Goal: Transaction & Acquisition: Book appointment/travel/reservation

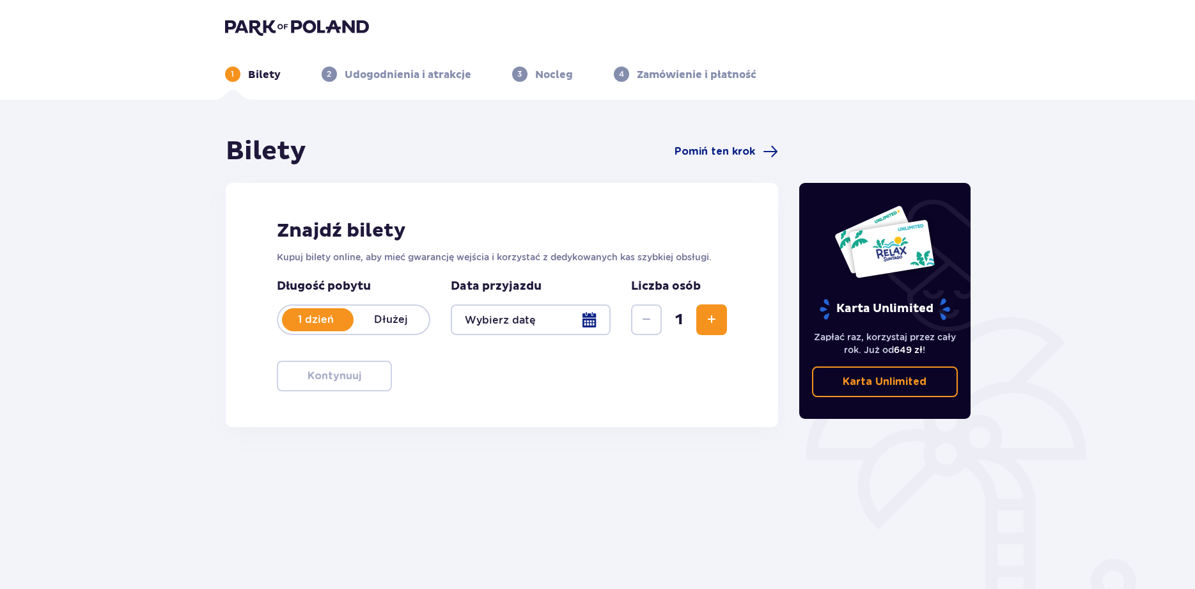
click at [522, 328] on div at bounding box center [531, 319] width 160 height 31
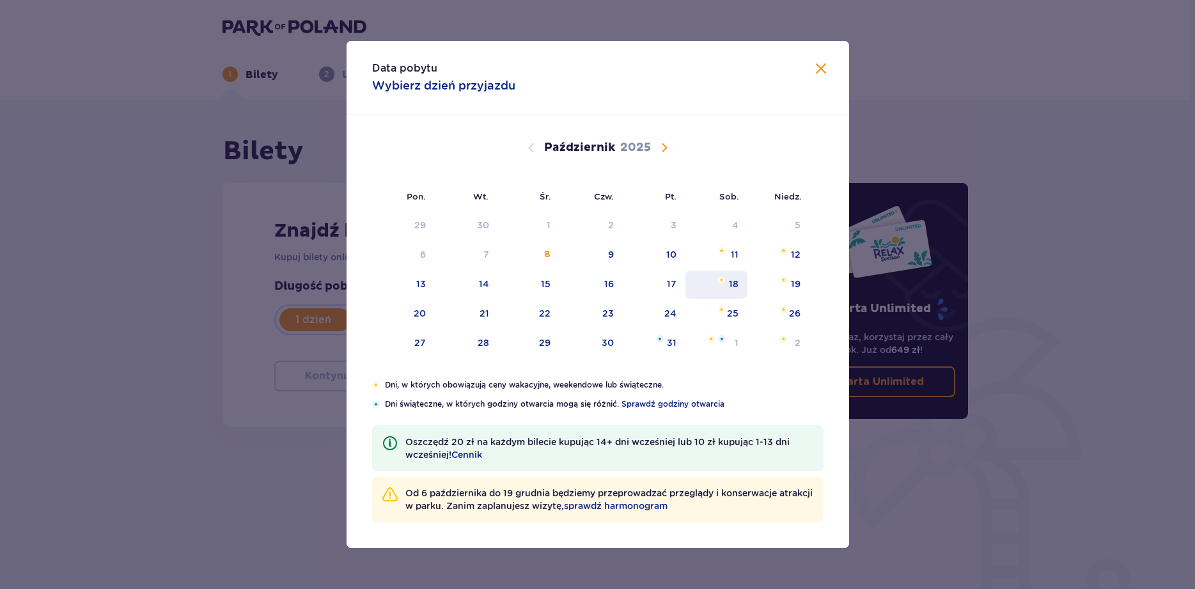
click at [736, 281] on div "18" at bounding box center [734, 283] width 10 height 13
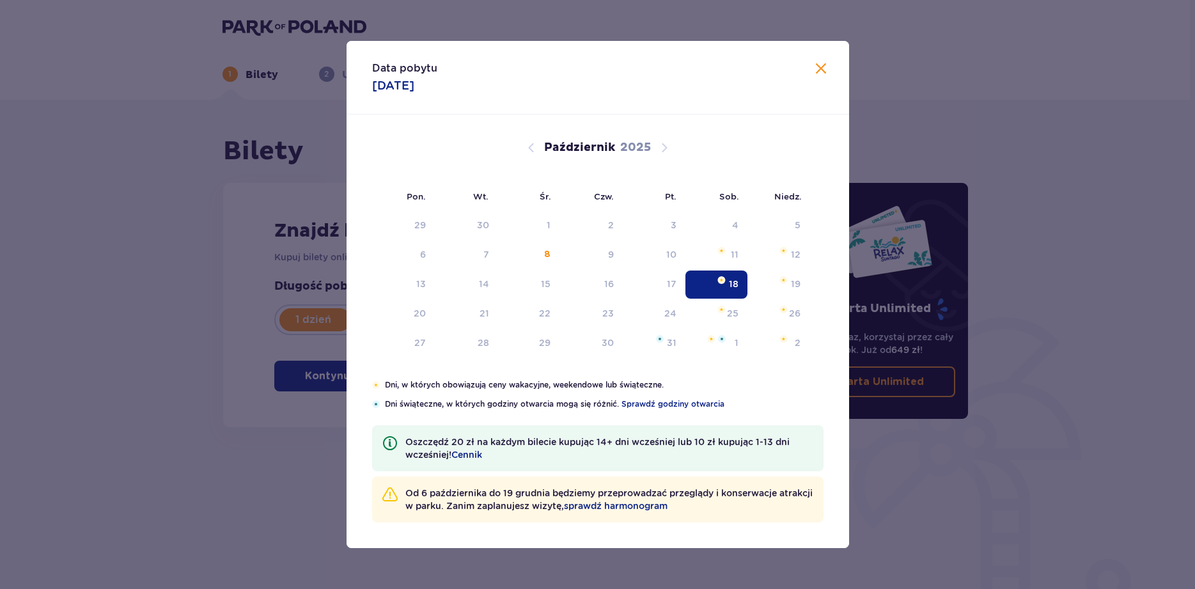
type input "[DATE]"
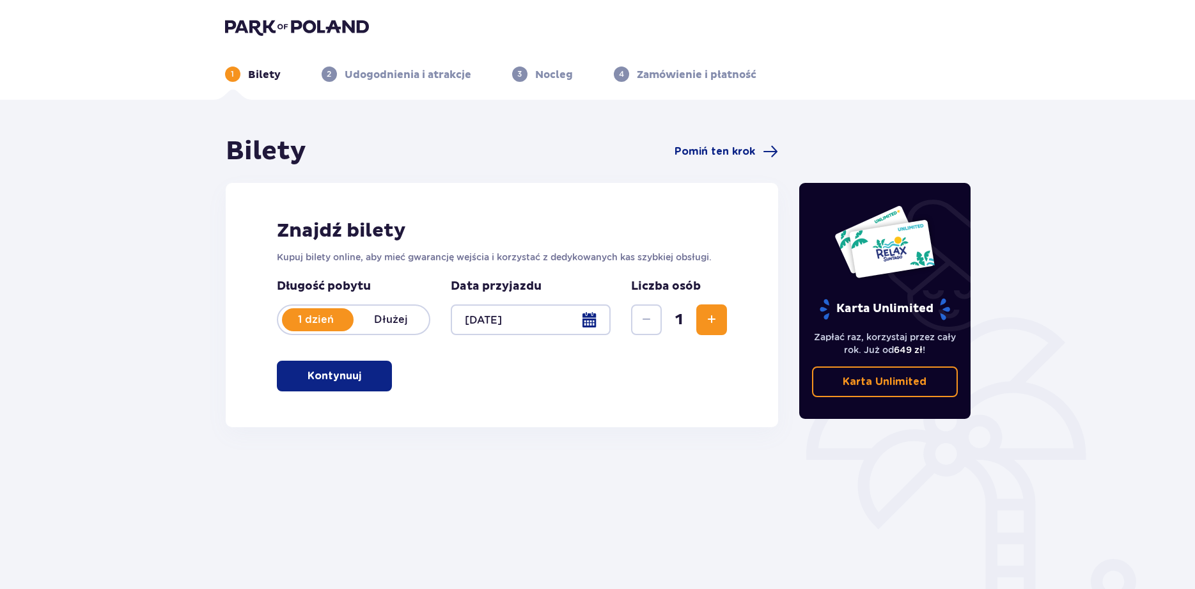
click at [341, 386] on button "Kontynuuj" at bounding box center [334, 375] width 115 height 31
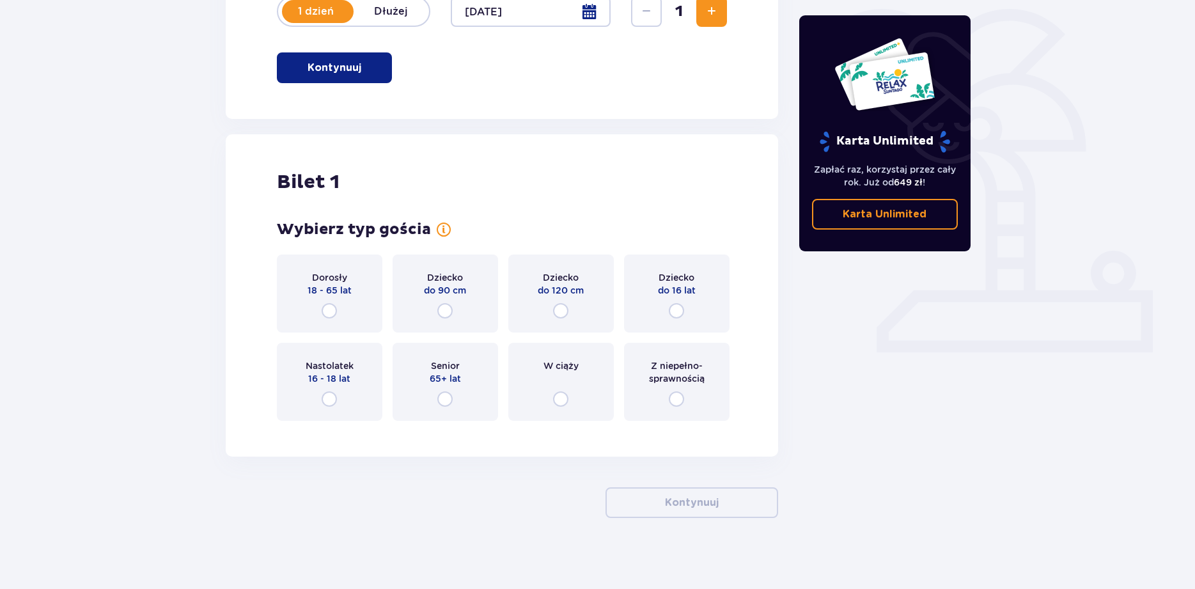
scroll to position [314, 0]
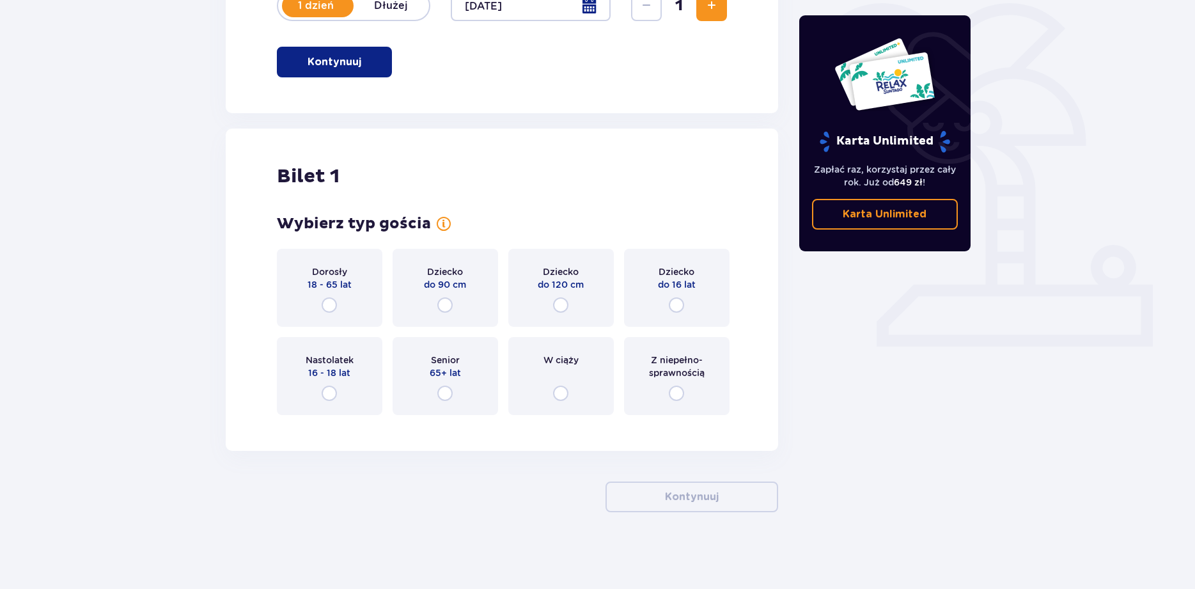
click at [336, 301] on input "radio" at bounding box center [328, 304] width 15 height 15
radio input "true"
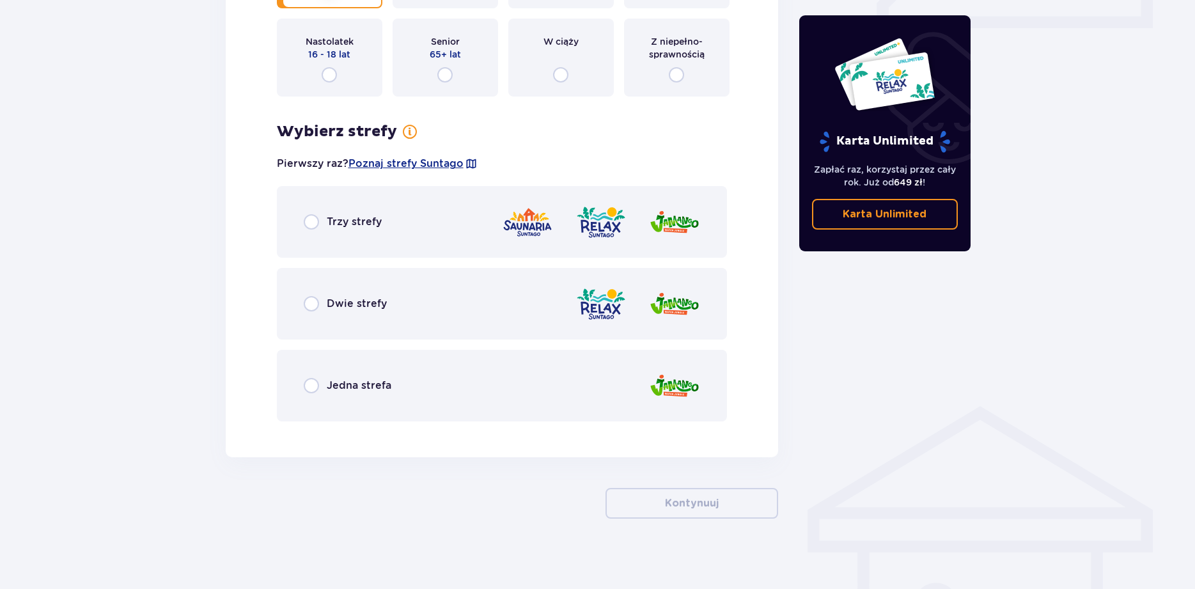
scroll to position [638, 0]
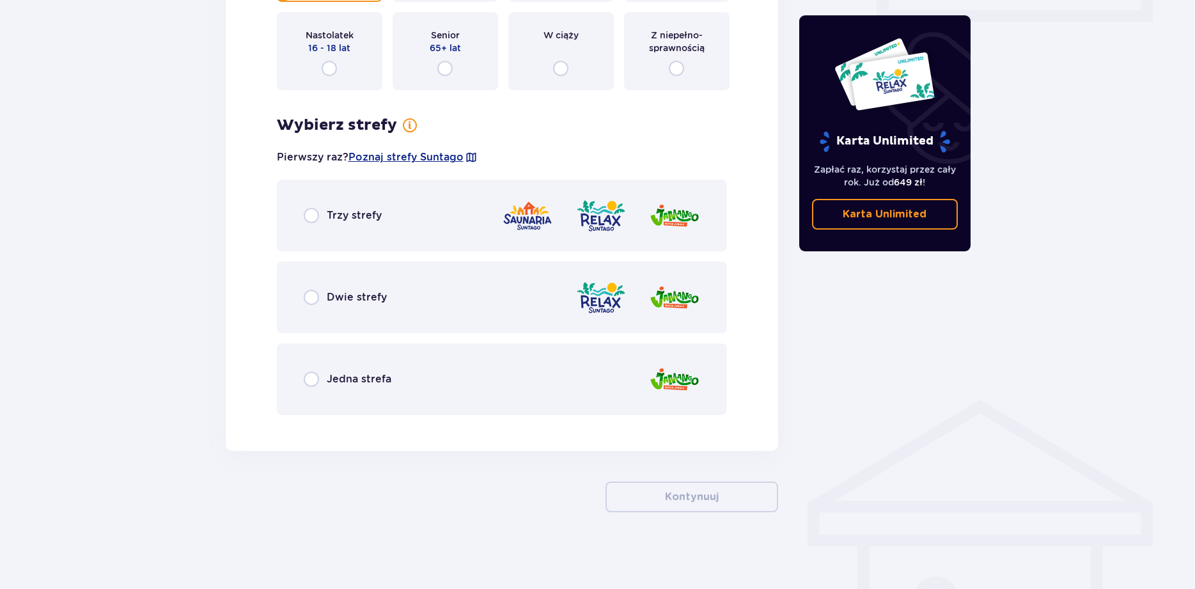
click at [322, 212] on div "Trzy strefy" at bounding box center [343, 215] width 78 height 15
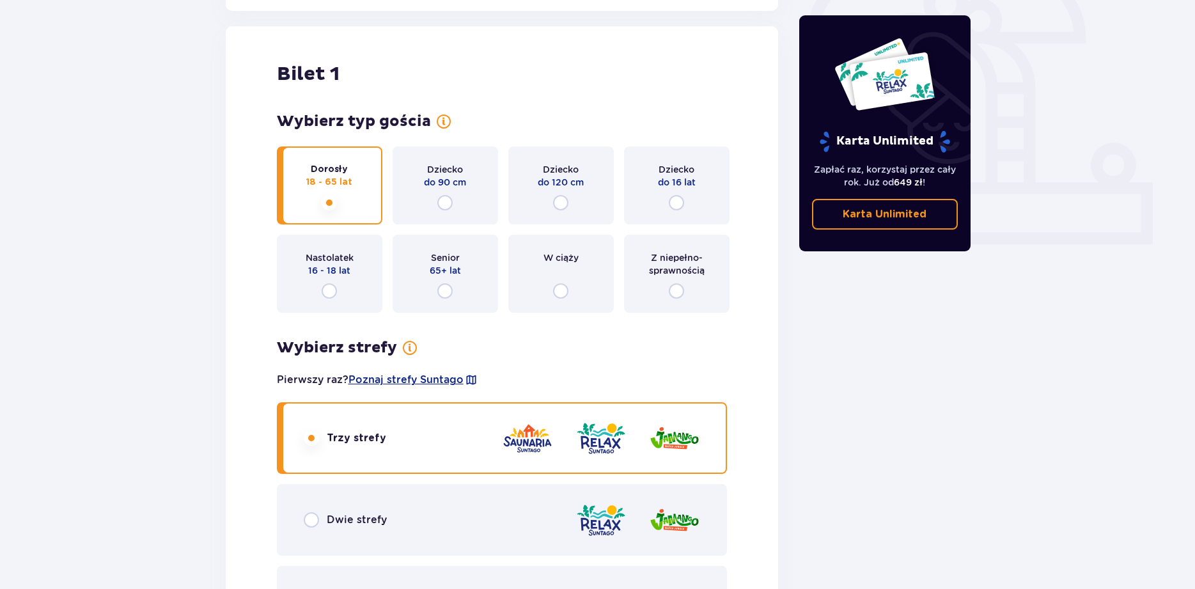
scroll to position [289, 0]
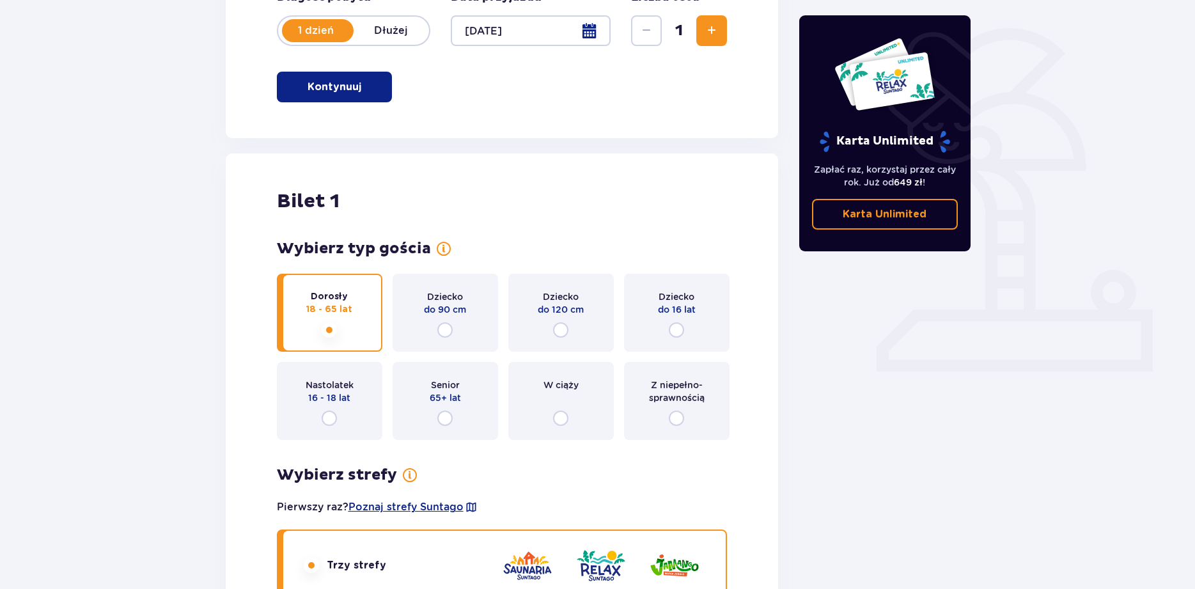
click at [677, 418] on input "radio" at bounding box center [676, 417] width 15 height 15
radio input "true"
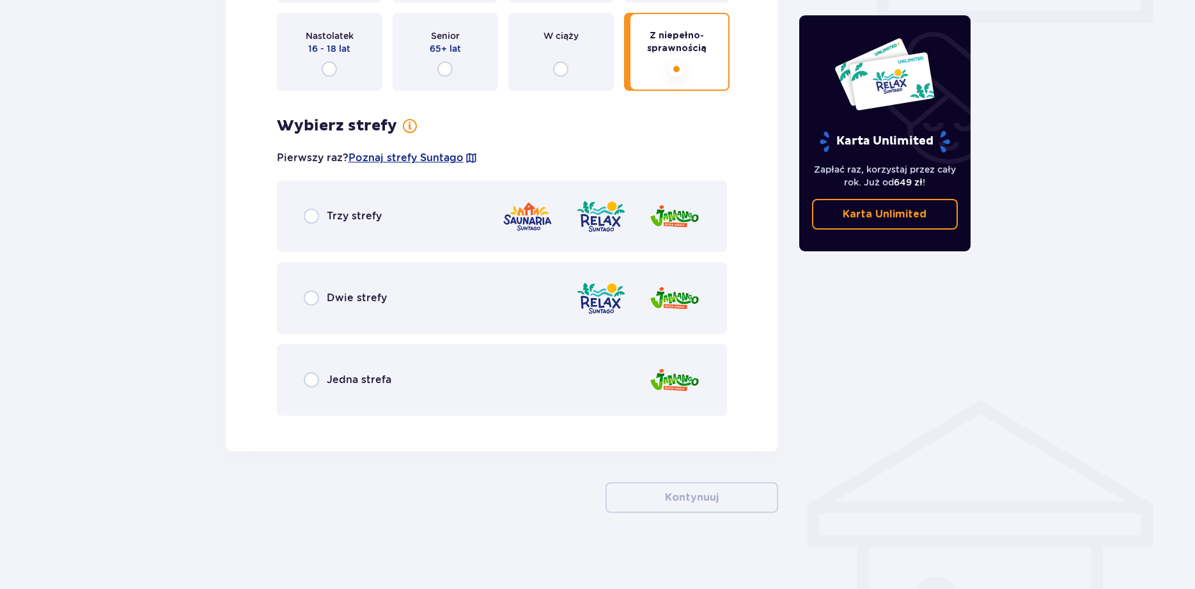
scroll to position [638, 0]
click at [313, 215] on input "radio" at bounding box center [311, 215] width 15 height 15
radio input "true"
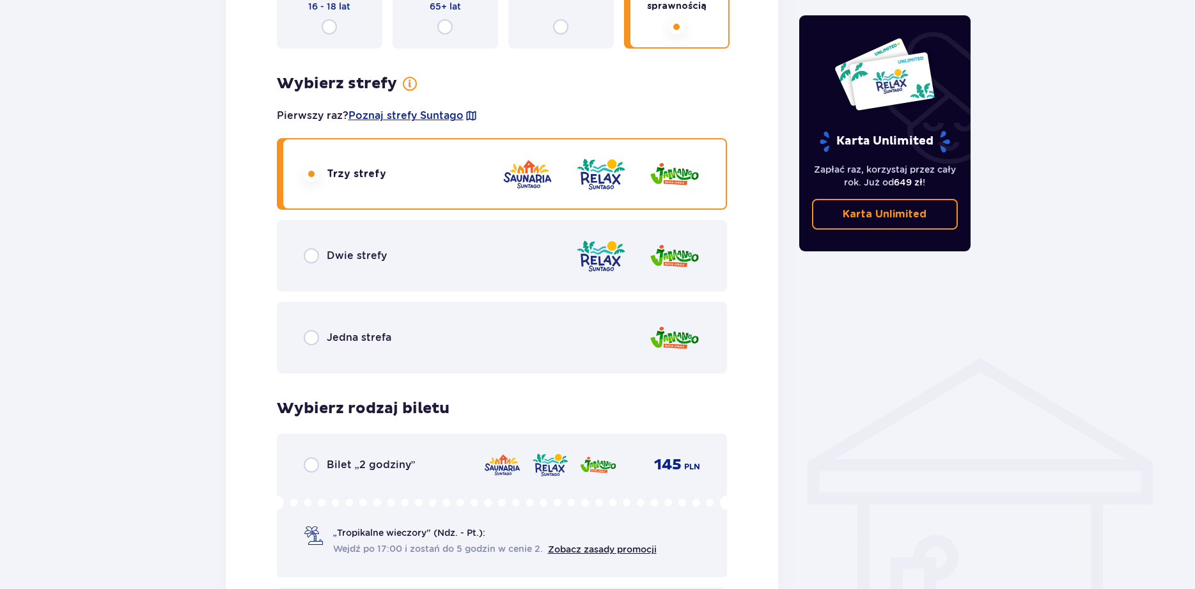
scroll to position [484, 0]
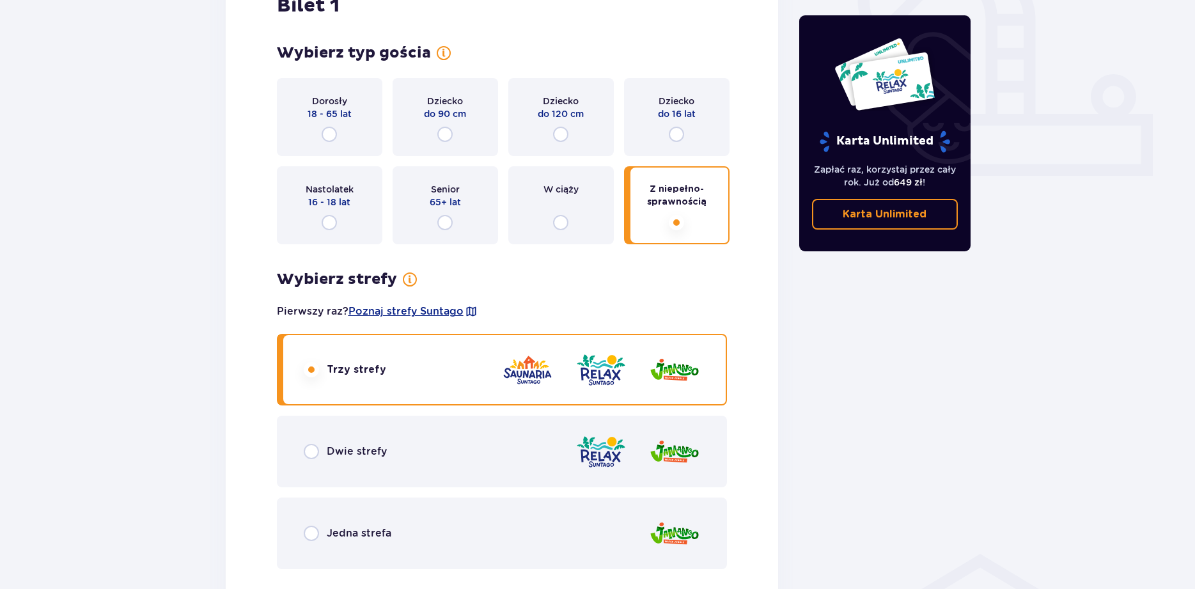
click at [325, 225] on input "radio" at bounding box center [328, 222] width 15 height 15
radio input "true"
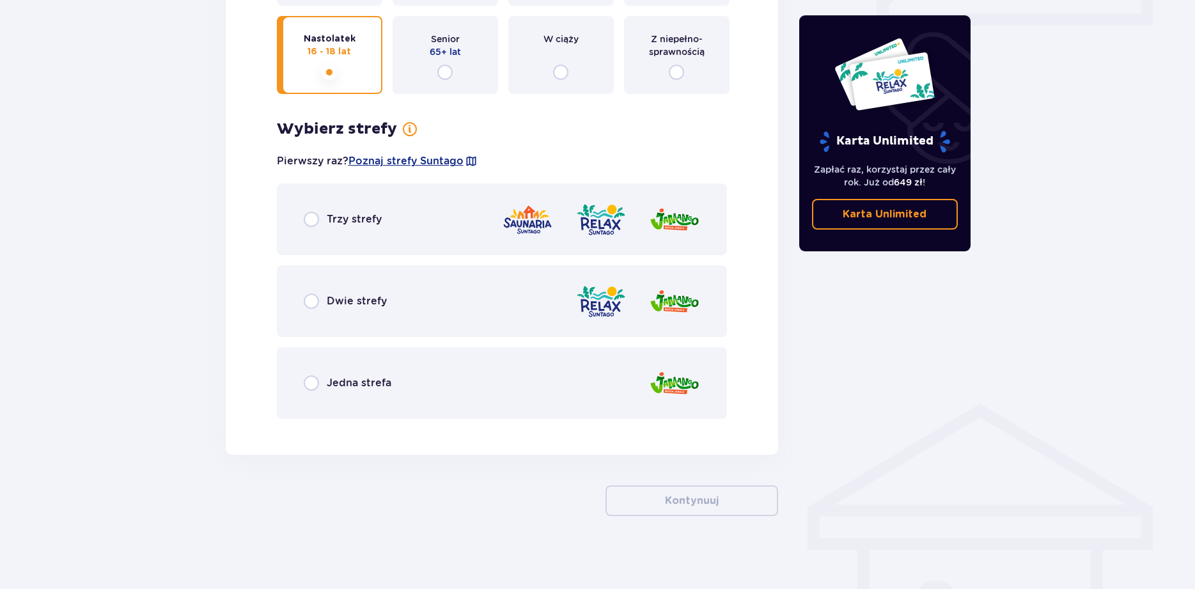
scroll to position [638, 0]
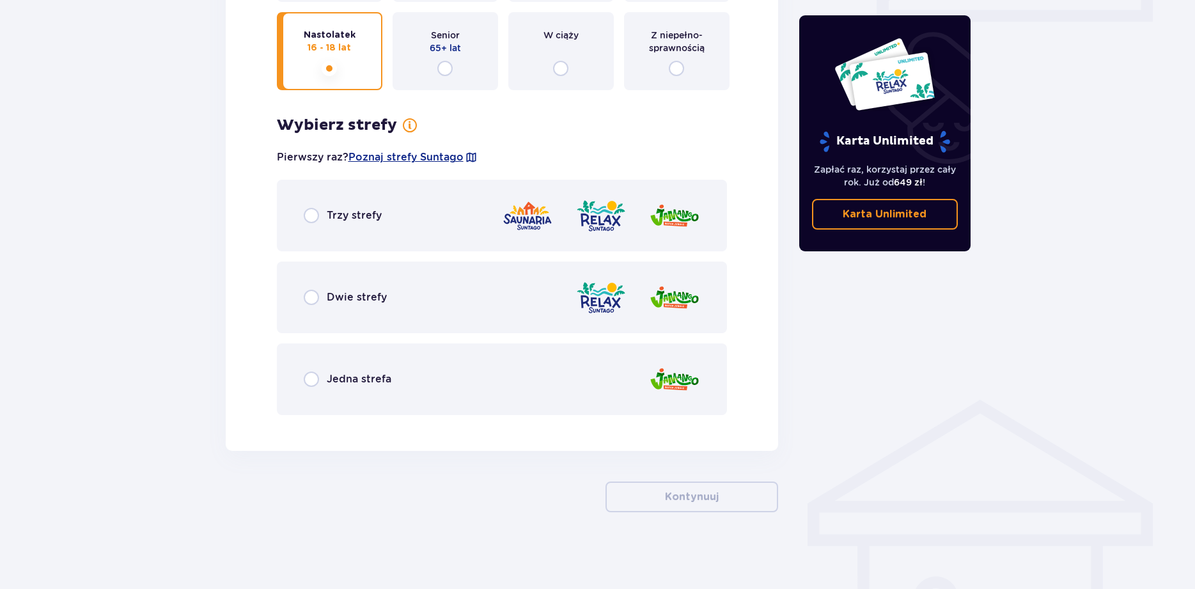
click at [323, 213] on div "Trzy strefy" at bounding box center [343, 215] width 78 height 15
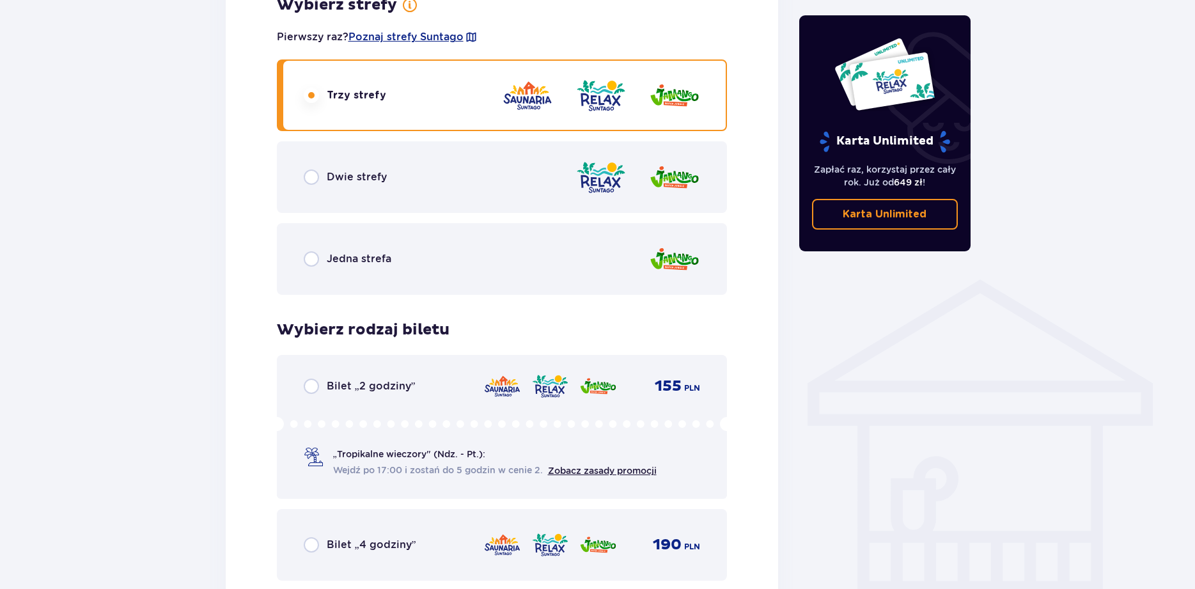
scroll to position [745, 0]
